Goal: Information Seeking & Learning: Learn about a topic

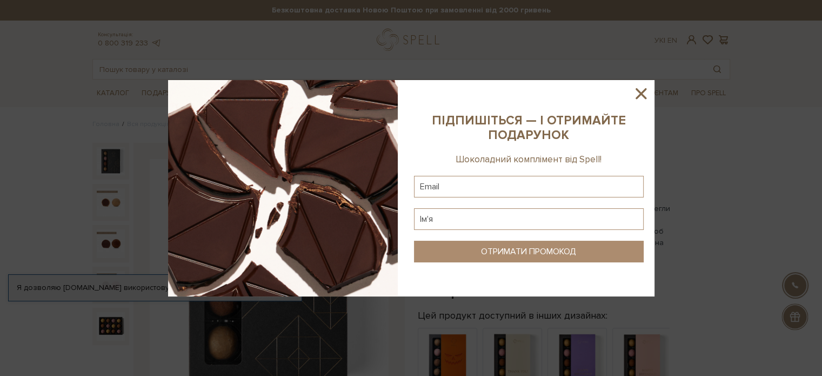
click at [641, 94] on icon at bounding box center [641, 93] width 11 height 11
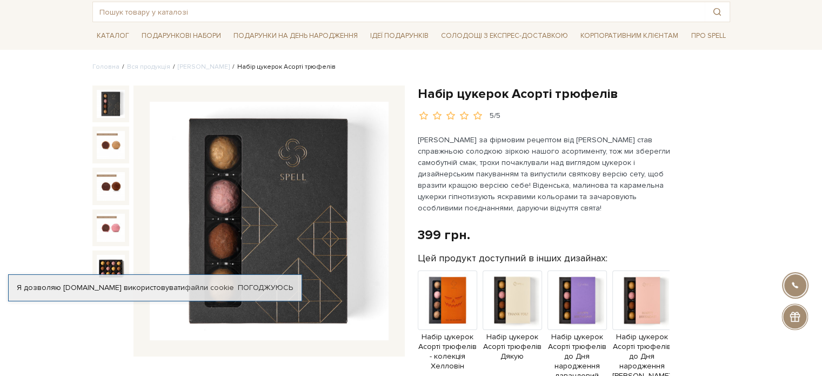
scroll to position [54, 0]
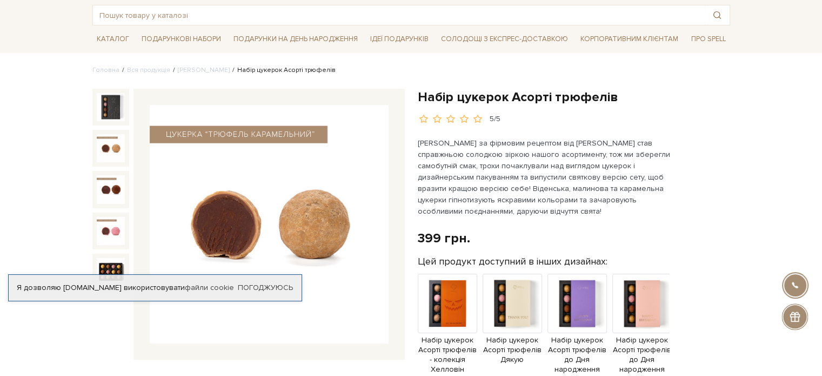
click at [97, 145] on img at bounding box center [111, 148] width 28 height 28
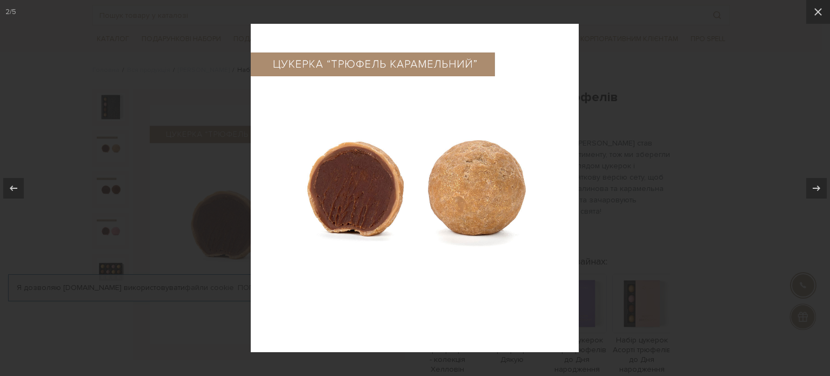
click at [110, 186] on div at bounding box center [415, 188] width 830 height 376
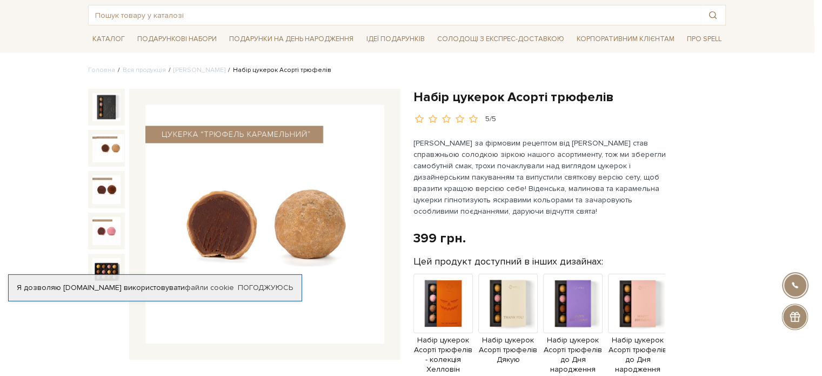
click at [106, 188] on img at bounding box center [106, 189] width 28 height 28
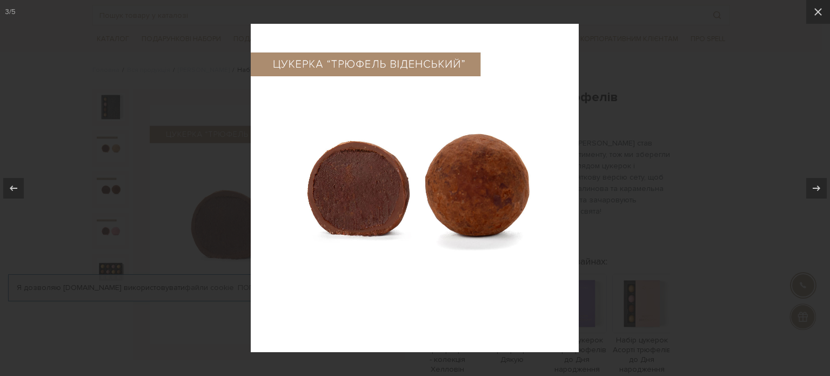
click at [108, 200] on div at bounding box center [415, 188] width 830 height 376
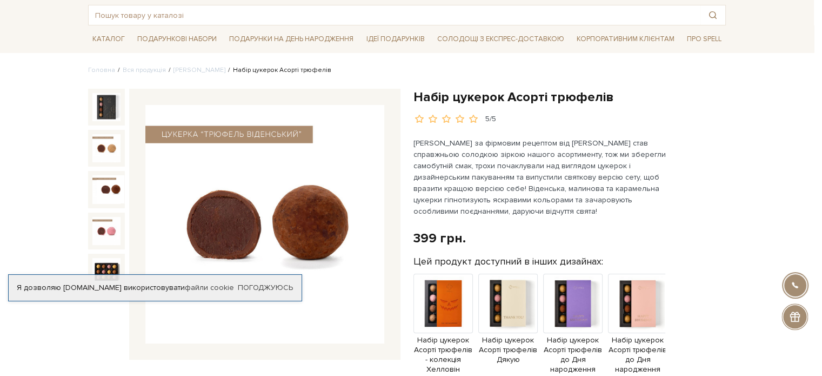
click at [108, 218] on img at bounding box center [106, 231] width 28 height 28
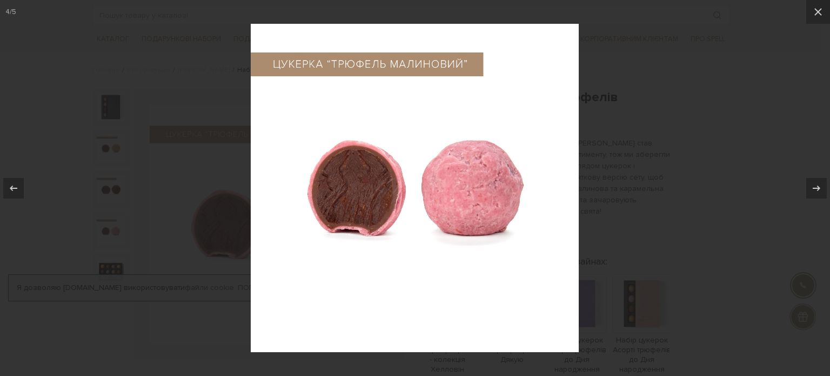
click at [108, 223] on div at bounding box center [415, 188] width 830 height 376
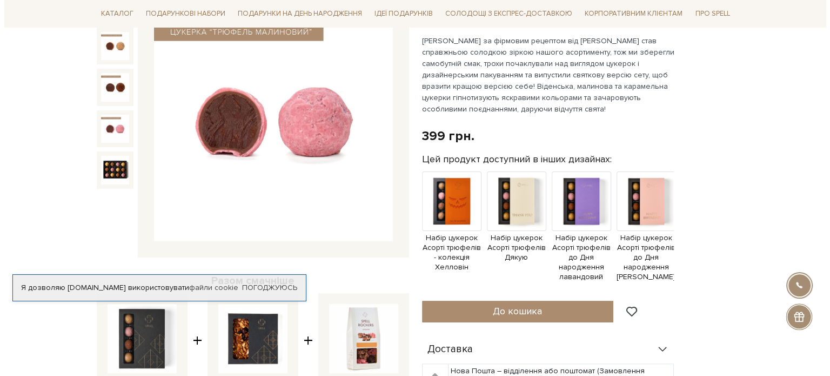
scroll to position [162, 0]
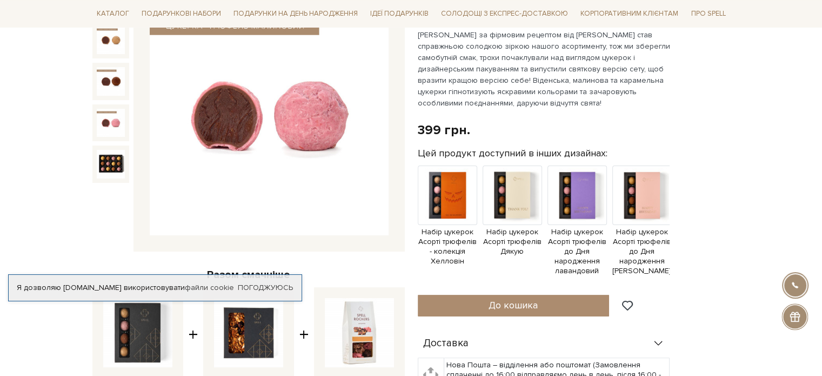
click at [124, 168] on img at bounding box center [111, 164] width 28 height 28
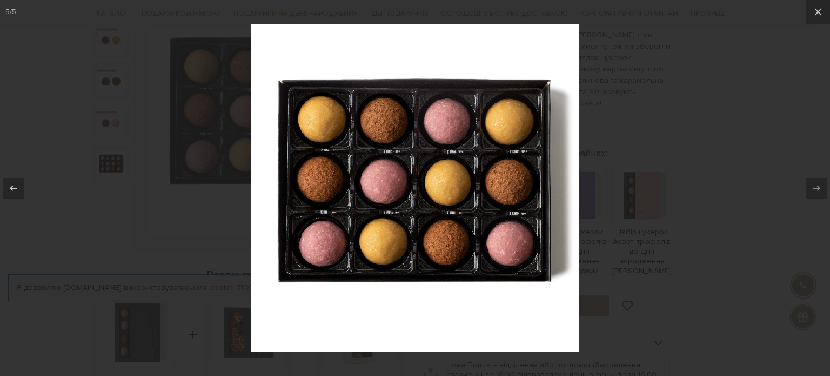
click at [712, 91] on div at bounding box center [415, 188] width 830 height 376
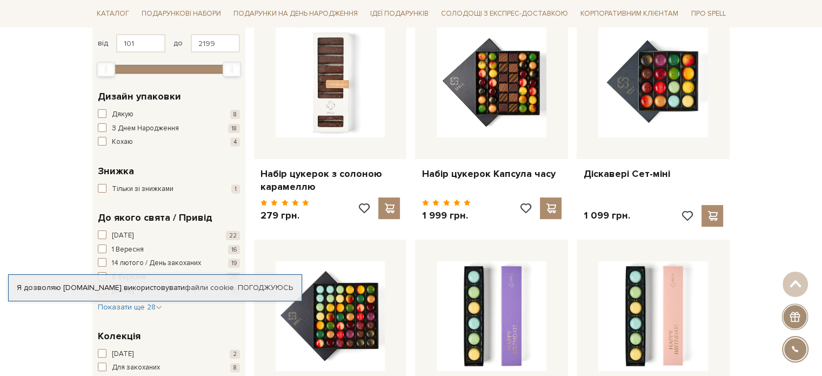
scroll to position [270, 0]
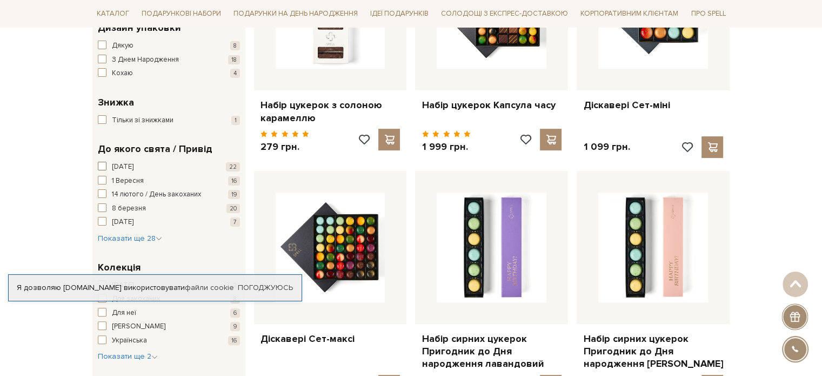
click at [102, 168] on span "button" at bounding box center [102, 166] width 9 height 9
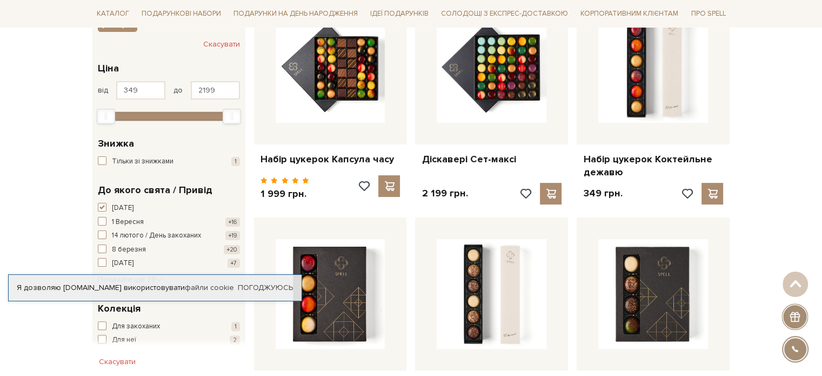
scroll to position [162, 0]
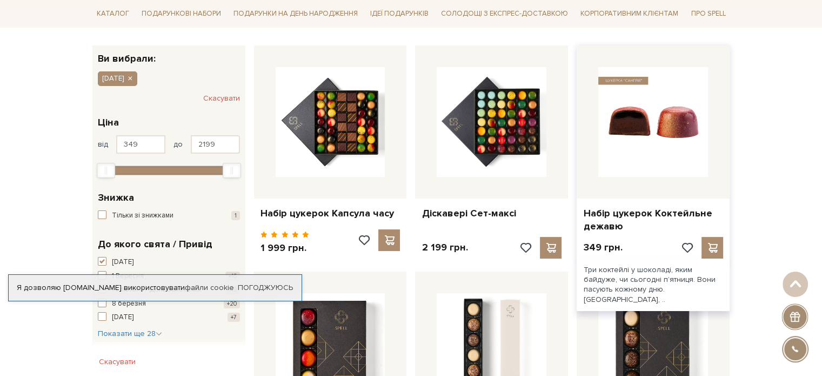
click at [647, 128] on img at bounding box center [653, 122] width 110 height 110
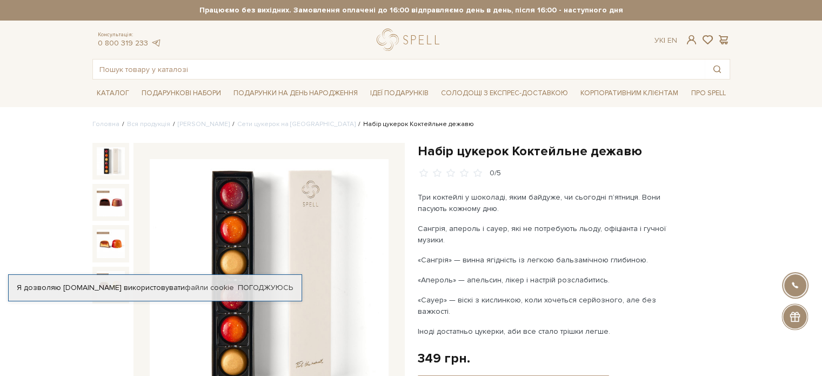
scroll to position [54, 0]
